Goal: Task Accomplishment & Management: Use online tool/utility

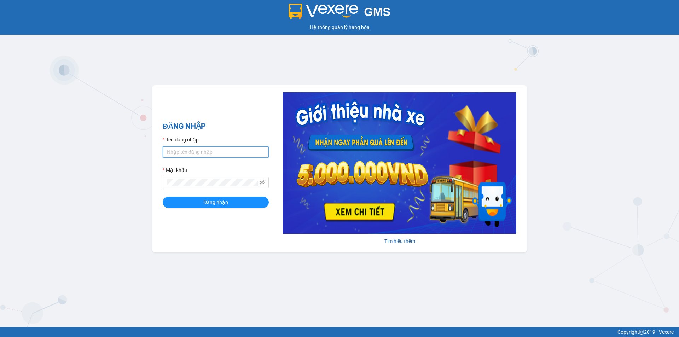
drag, startPoint x: 0, startPoint y: 0, endPoint x: 241, endPoint y: 154, distance: 286.1
click at [241, 154] on input "Tên đăng nhập" at bounding box center [216, 151] width 106 height 11
type input "nttha.hhg"
click at [163, 197] on button "Đăng nhập" at bounding box center [216, 202] width 106 height 11
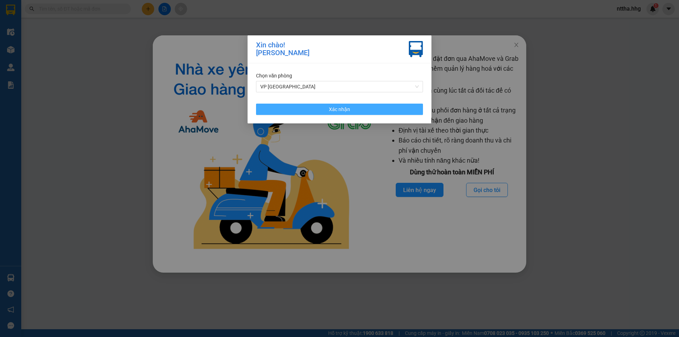
click at [278, 108] on button "Xác nhận" at bounding box center [339, 109] width 167 height 11
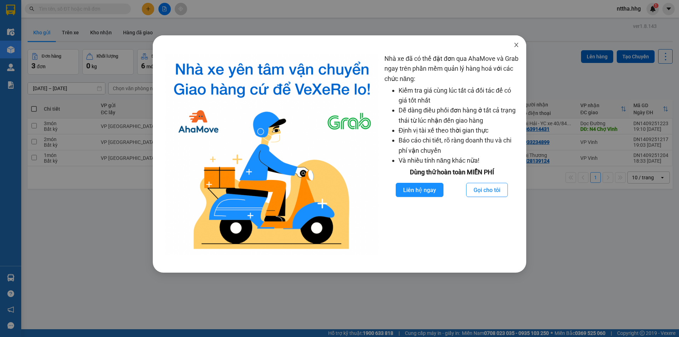
click at [515, 45] on icon "close" at bounding box center [517, 45] width 6 height 6
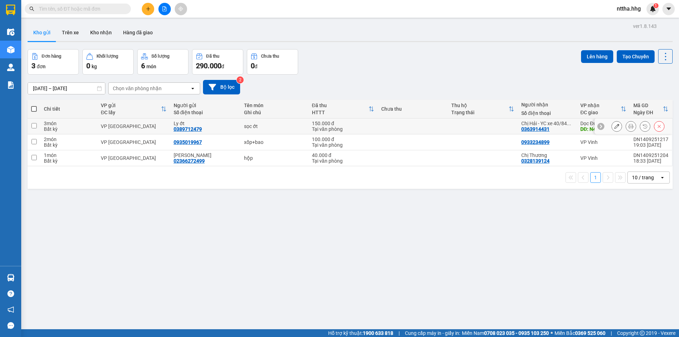
click at [144, 129] on div "VP [GEOGRAPHIC_DATA]" at bounding box center [133, 126] width 65 height 6
checkbox input "true"
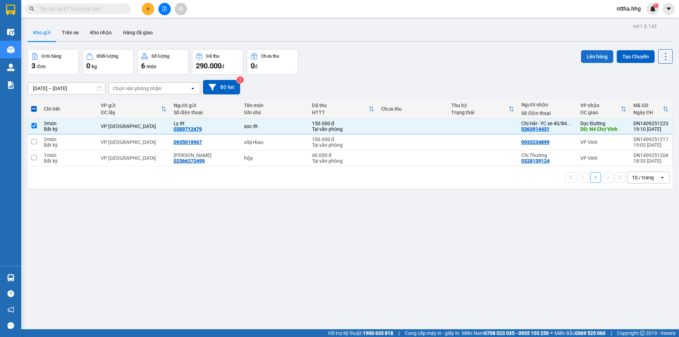
click at [591, 58] on button "Lên hàng" at bounding box center [597, 56] width 32 height 13
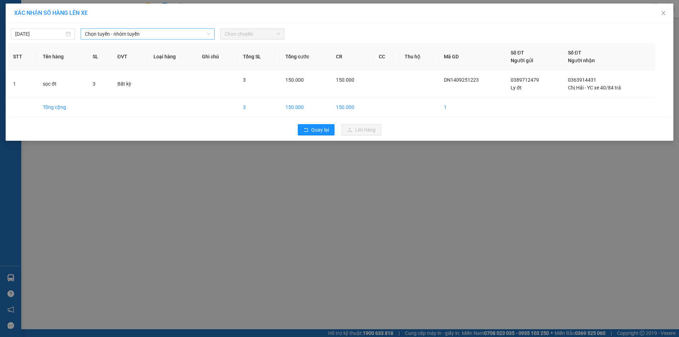
click at [189, 37] on span "Chọn tuyến - nhóm tuyến" at bounding box center [148, 34] width 126 height 11
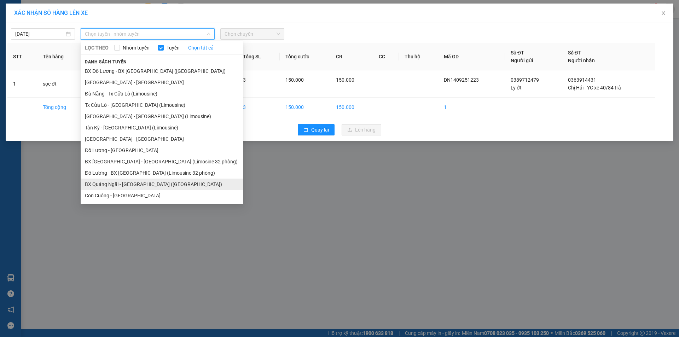
click at [118, 179] on li "BX Quảng Ngãi - [GEOGRAPHIC_DATA] ([GEOGRAPHIC_DATA])" at bounding box center [162, 184] width 163 height 11
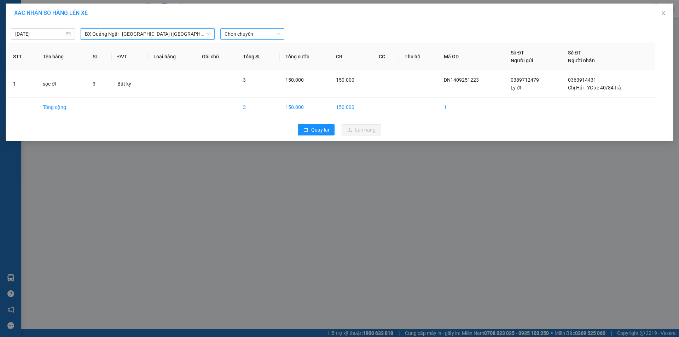
click at [248, 36] on span "Chọn chuyến" at bounding box center [253, 34] width 56 height 11
click at [241, 59] on div "17:00 - 37E-005.84" at bounding box center [252, 60] width 55 height 8
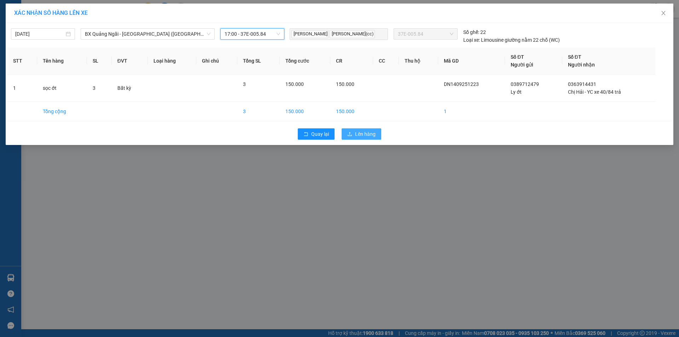
click at [365, 136] on span "Lên hàng" at bounding box center [365, 134] width 21 height 8
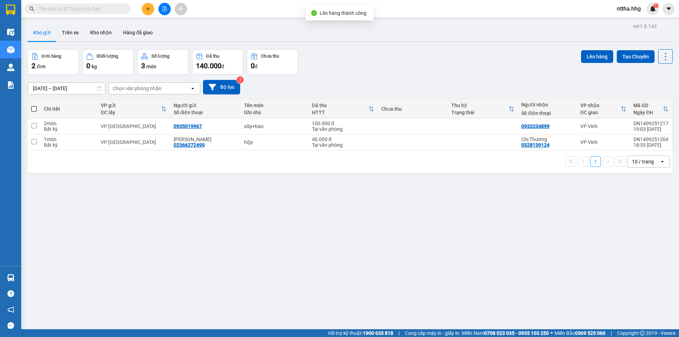
click at [32, 112] on label at bounding box center [34, 108] width 6 height 7
click at [34, 105] on input "checkbox" at bounding box center [34, 105] width 0 height 0
checkbox input "true"
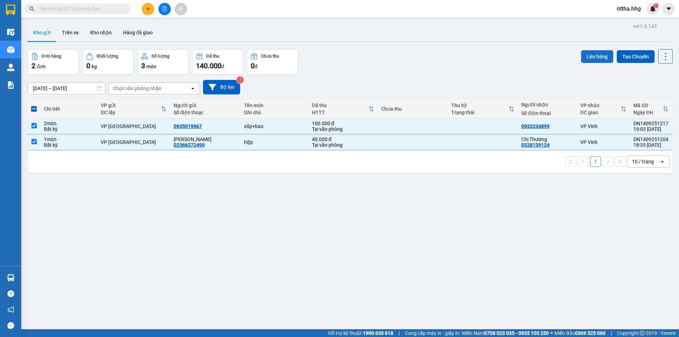
click at [588, 54] on button "Lên hàng" at bounding box center [597, 56] width 32 height 13
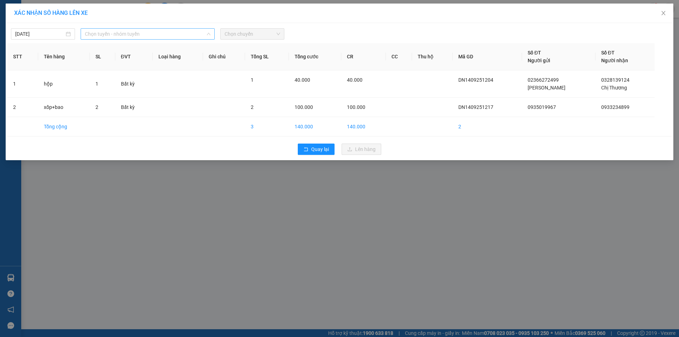
click at [163, 34] on span "Chọn tuyến - nhóm tuyến" at bounding box center [148, 34] width 126 height 11
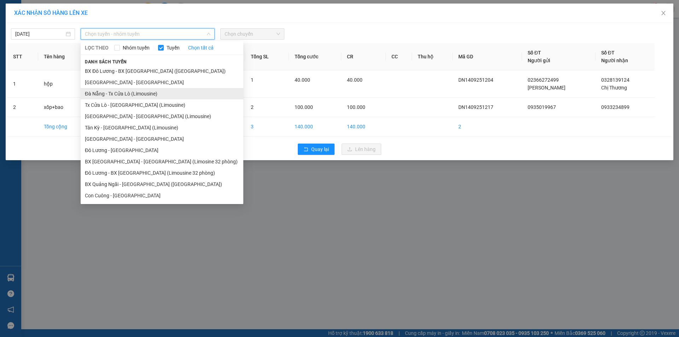
click at [136, 96] on li "Đà Nẵng - Tx Cửa Lò (Limousine)" at bounding box center [162, 93] width 163 height 11
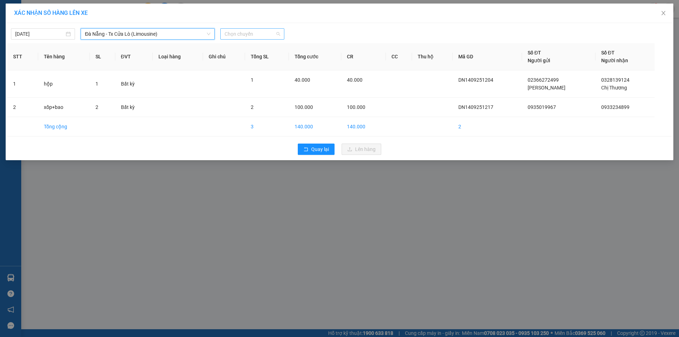
click at [247, 32] on span "Chọn chuyến" at bounding box center [253, 34] width 56 height 11
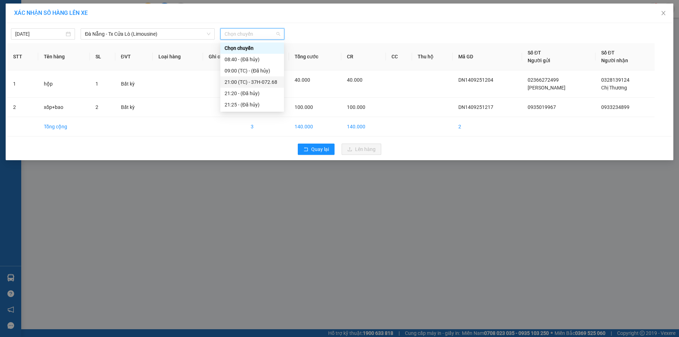
click at [237, 82] on div "21:00 (TC) - 37H-072.68" at bounding box center [252, 82] width 55 height 8
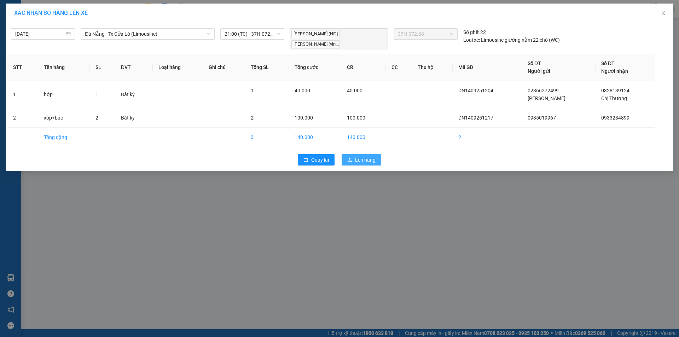
click at [353, 159] on button "Lên hàng" at bounding box center [362, 159] width 40 height 11
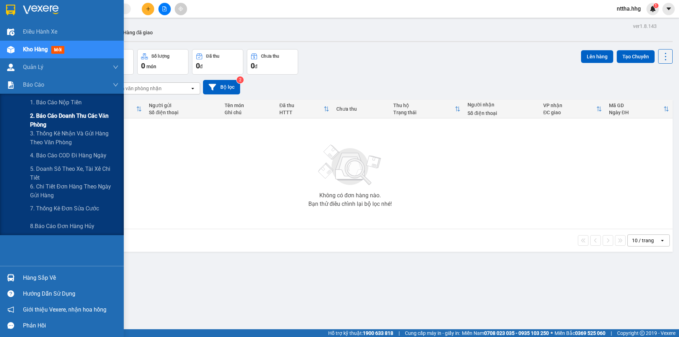
click at [51, 120] on span "2. Báo cáo doanh thu các văn phòng" at bounding box center [74, 120] width 88 height 18
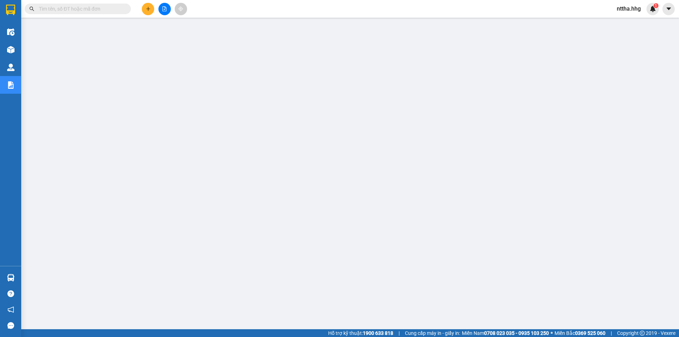
click at [641, 10] on span "nttha.hhg" at bounding box center [628, 8] width 35 height 9
click at [633, 20] on span "Đăng xuất" at bounding box center [637, 22] width 30 height 8
